Goal: Find specific page/section: Find specific page/section

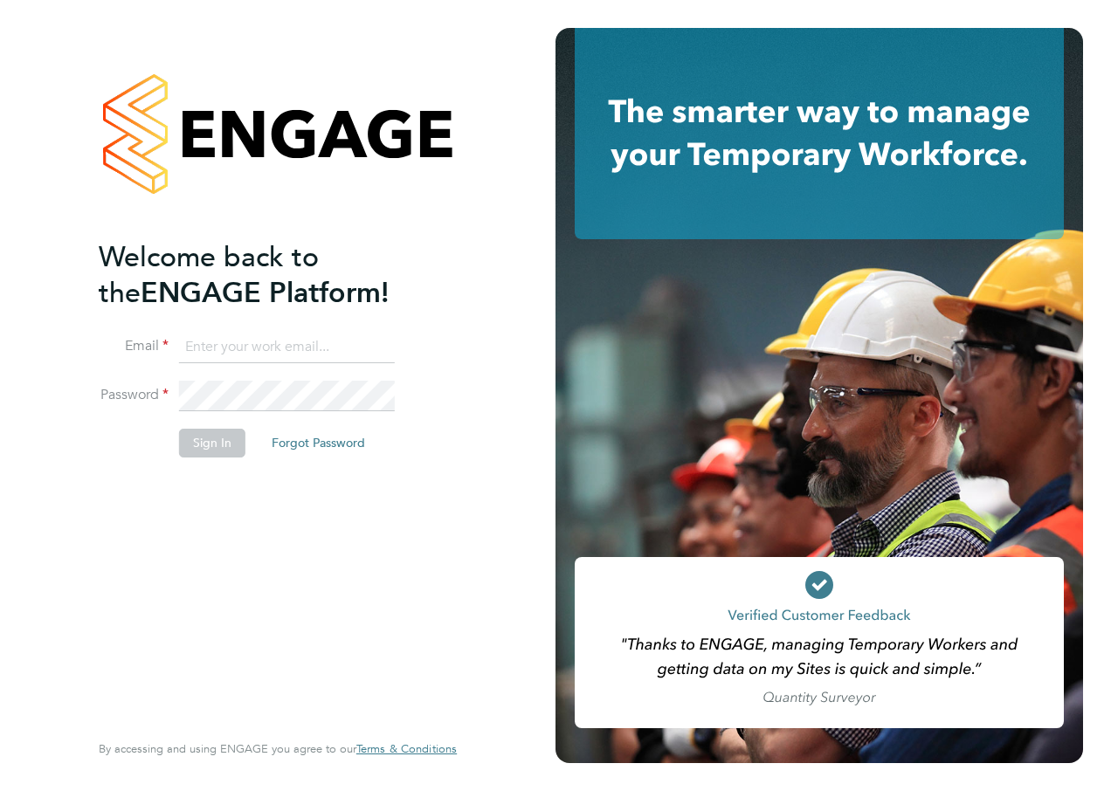
click at [281, 350] on input at bounding box center [287, 347] width 216 height 31
type input "Katie.Macpherson@hays.com"
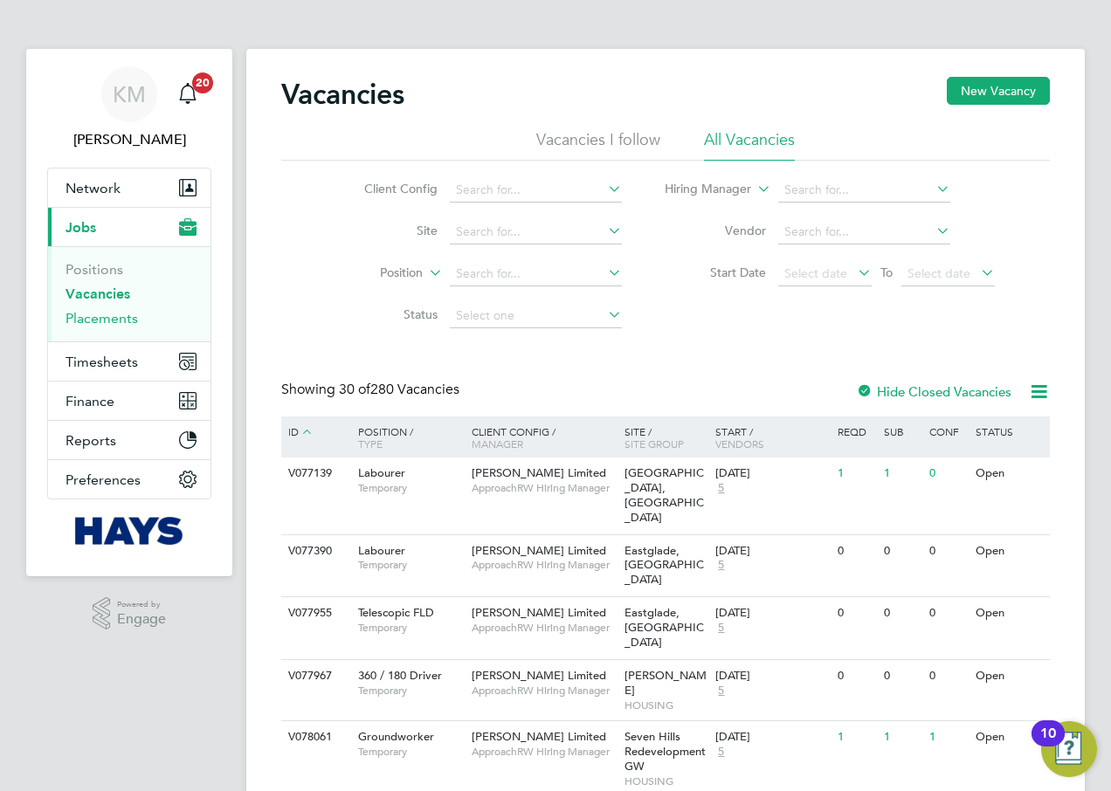
click at [79, 320] on link "Placements" at bounding box center [101, 318] width 72 height 17
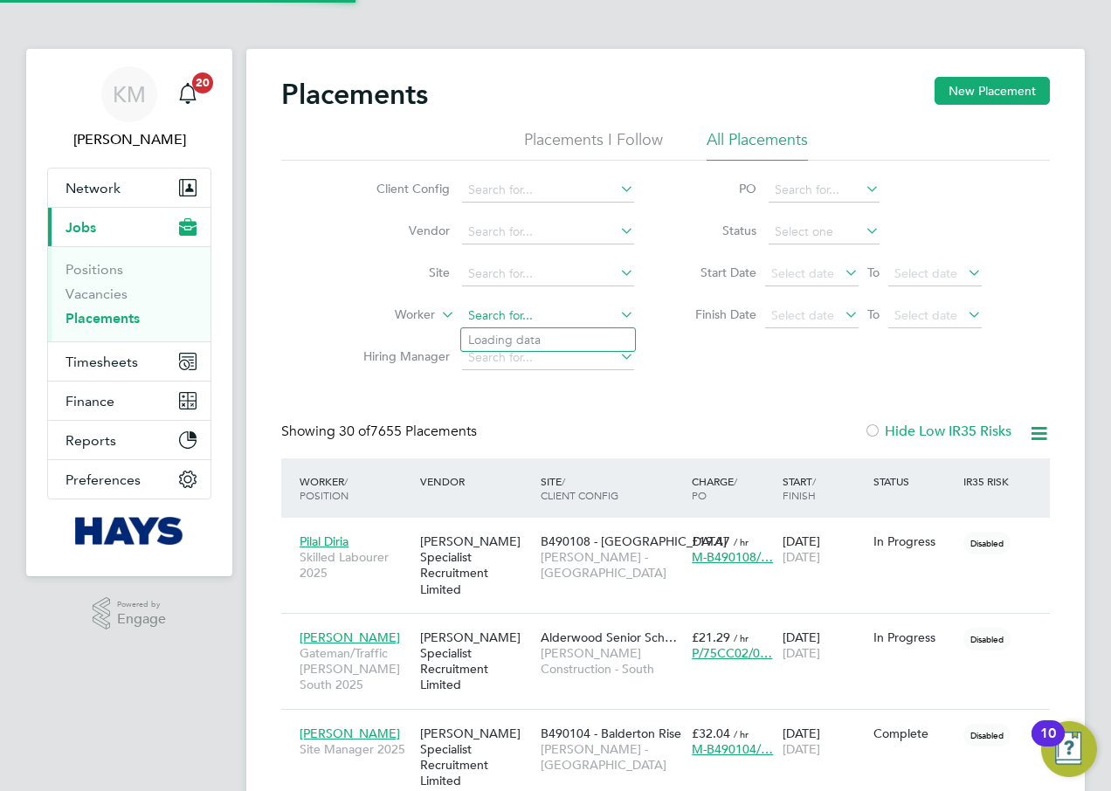
click at [513, 318] on input at bounding box center [548, 316] width 172 height 24
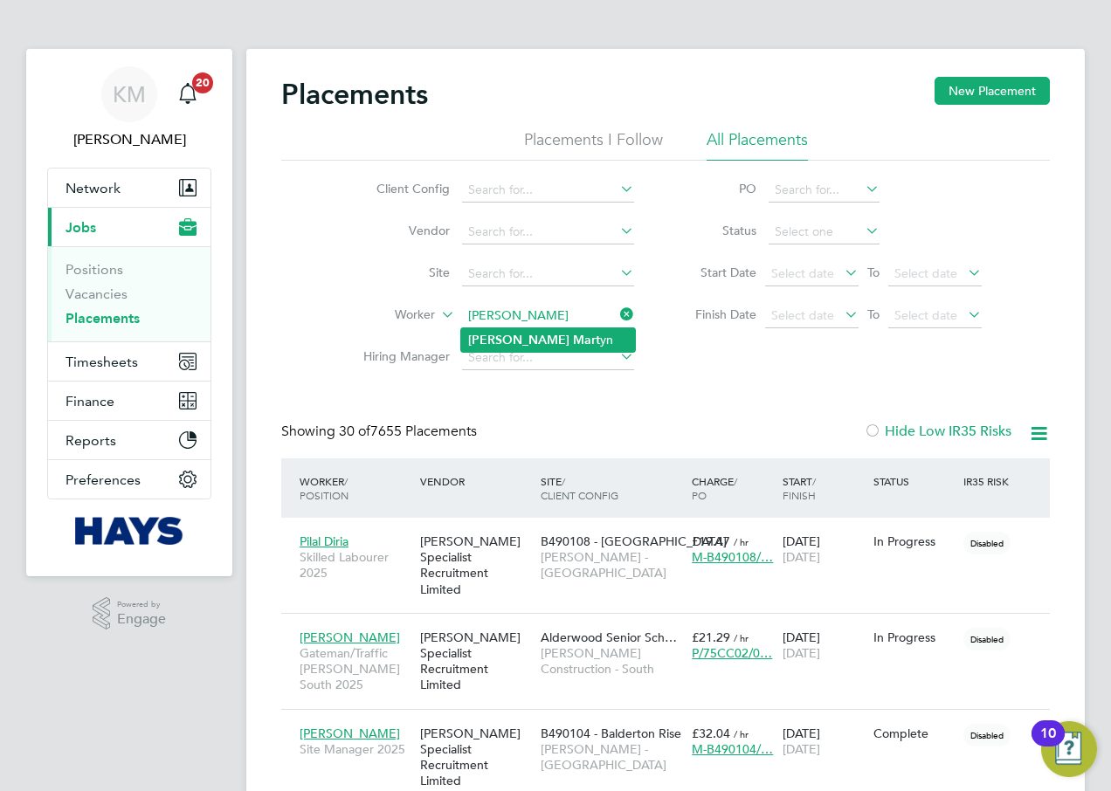
click at [488, 340] on b "[PERSON_NAME]" at bounding box center [518, 340] width 101 height 15
type input "[PERSON_NAME]"
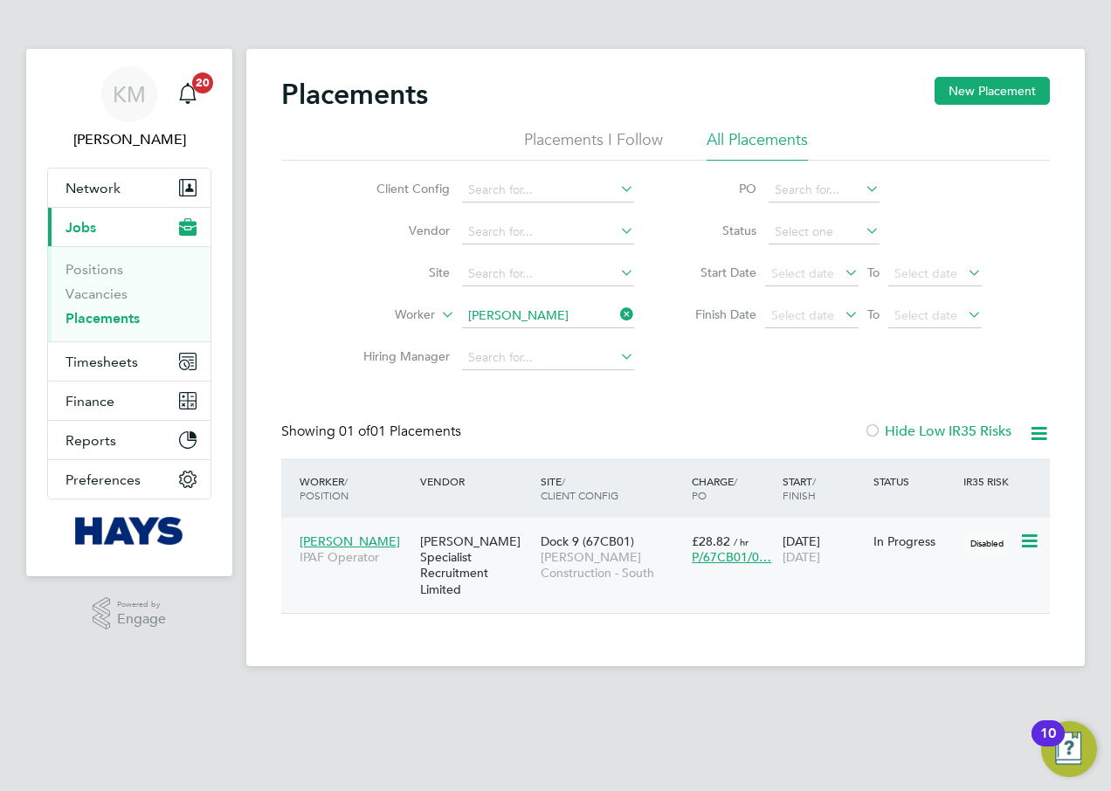
click at [558, 566] on span "[PERSON_NAME] Construction - South" at bounding box center [612, 564] width 142 height 31
